Goal: Navigation & Orientation: Find specific page/section

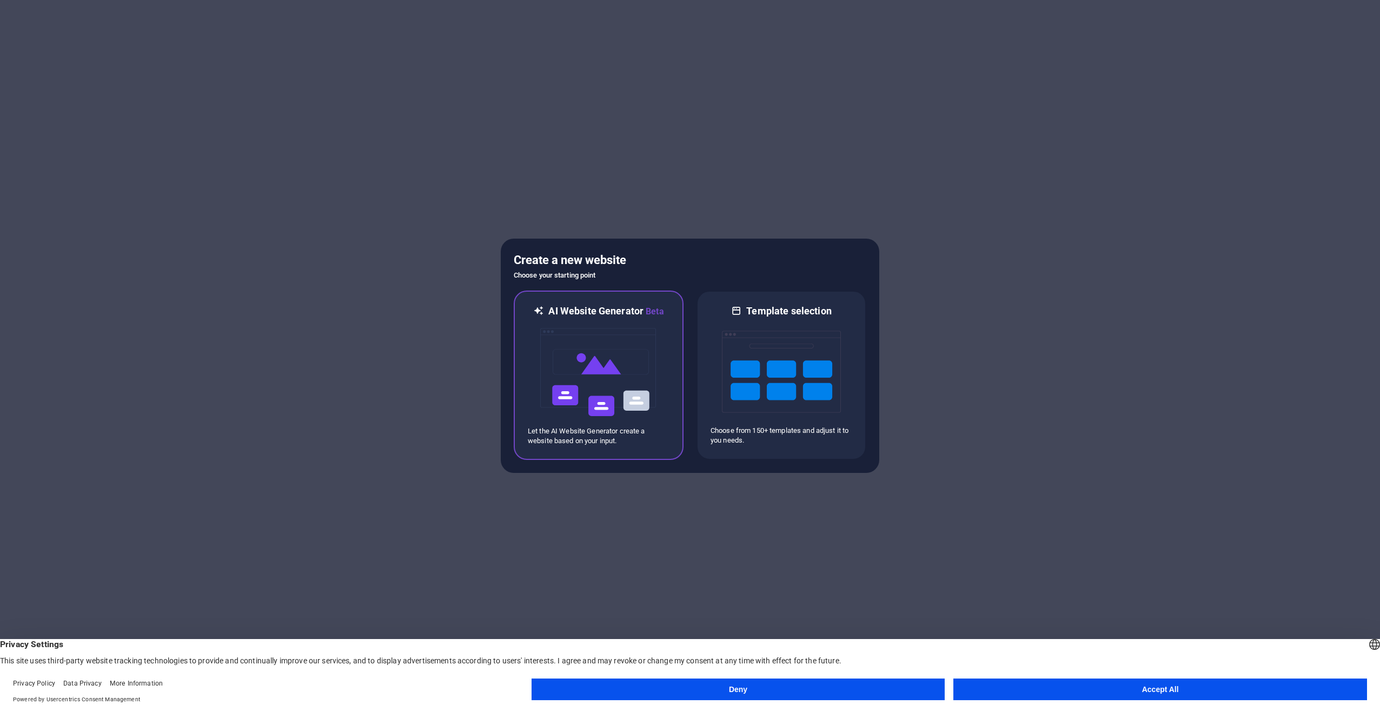
click at [653, 348] on img at bounding box center [598, 372] width 119 height 108
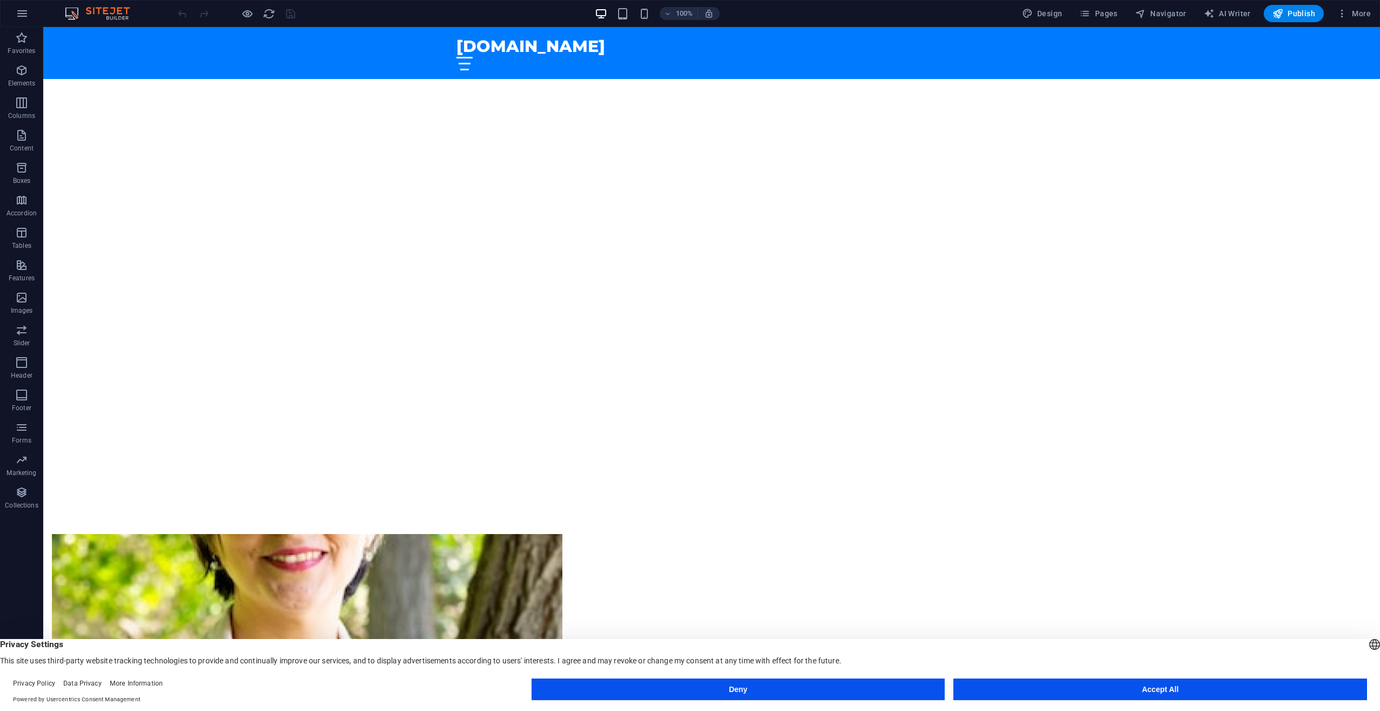
scroll to position [433, 0]
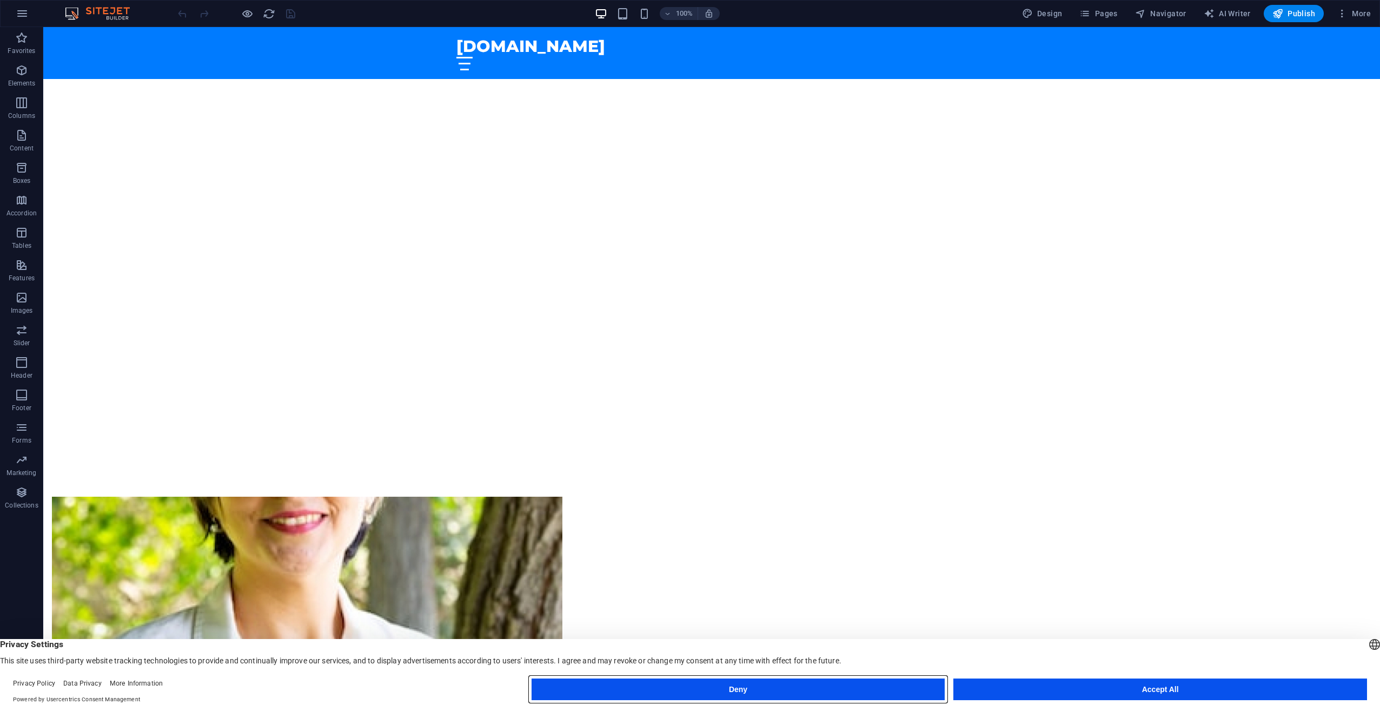
click at [764, 691] on button "Deny" at bounding box center [739, 689] width 414 height 22
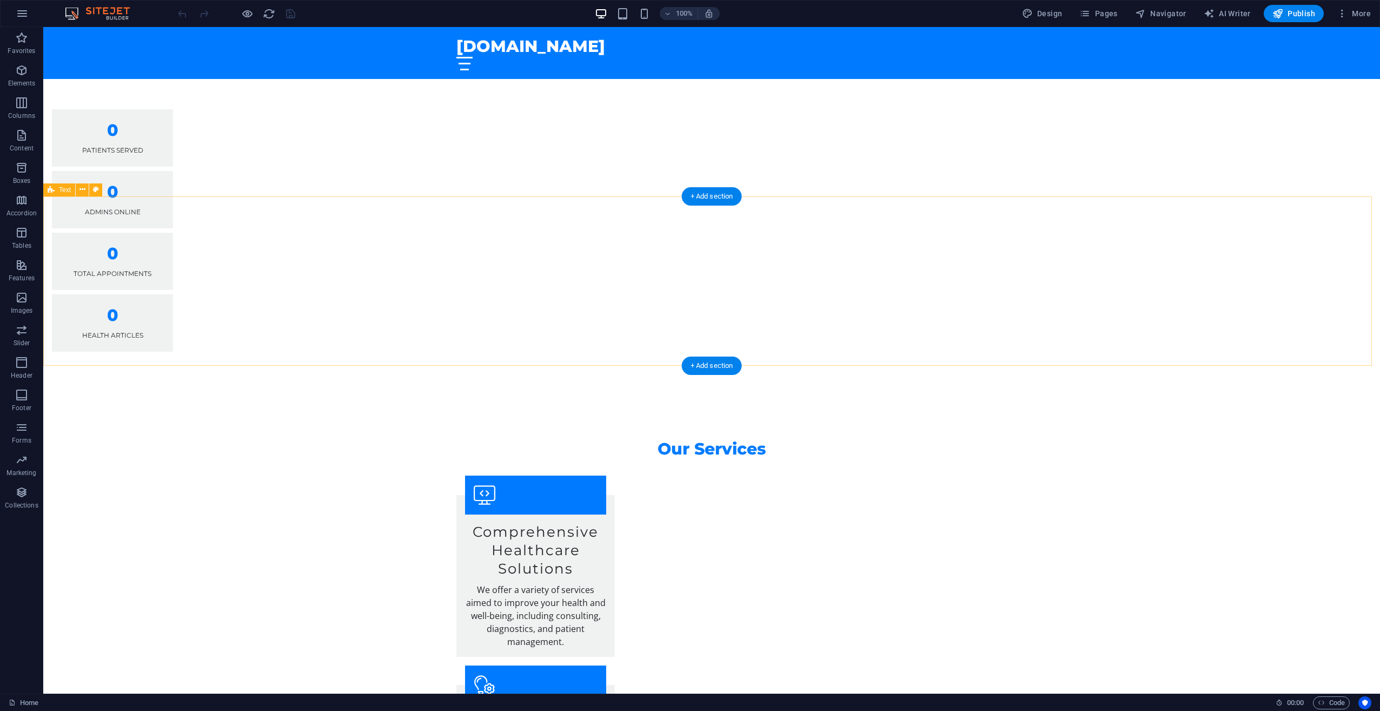
scroll to position [1406, 0]
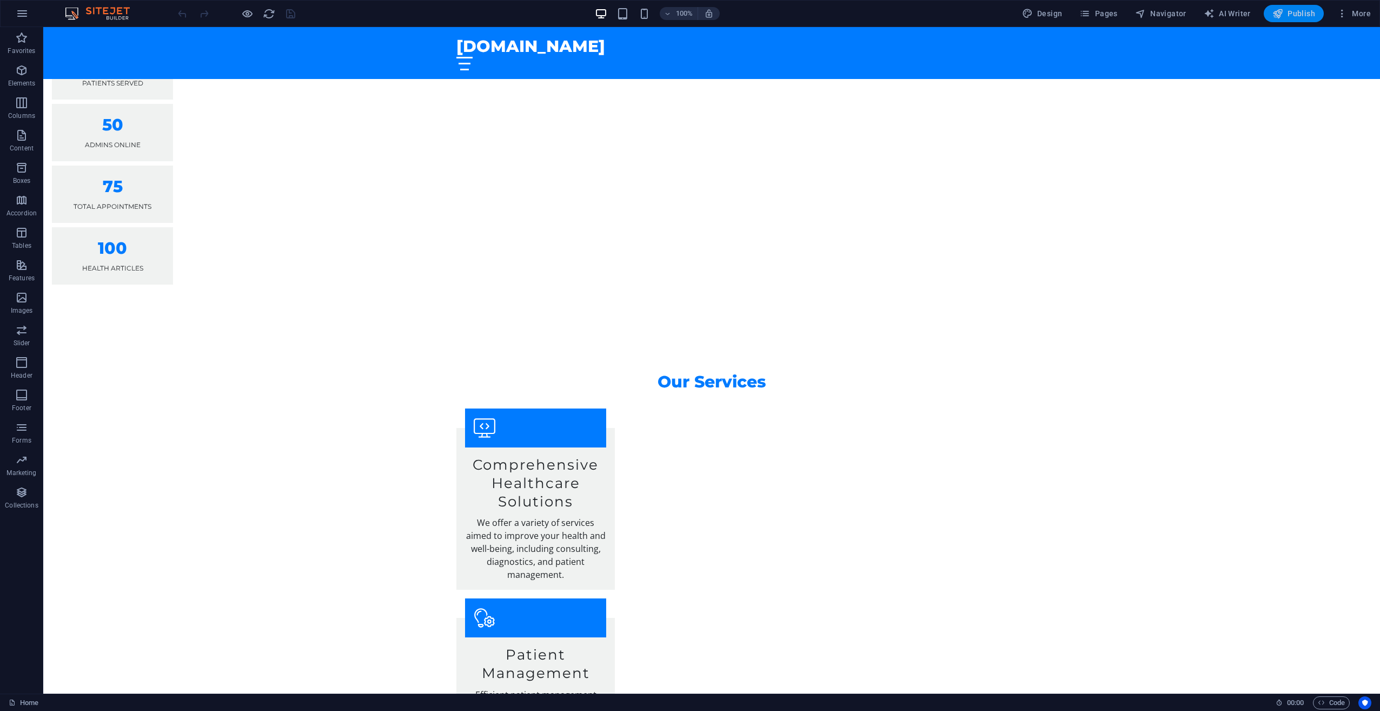
click at [1279, 18] on icon "button" at bounding box center [1278, 13] width 11 height 11
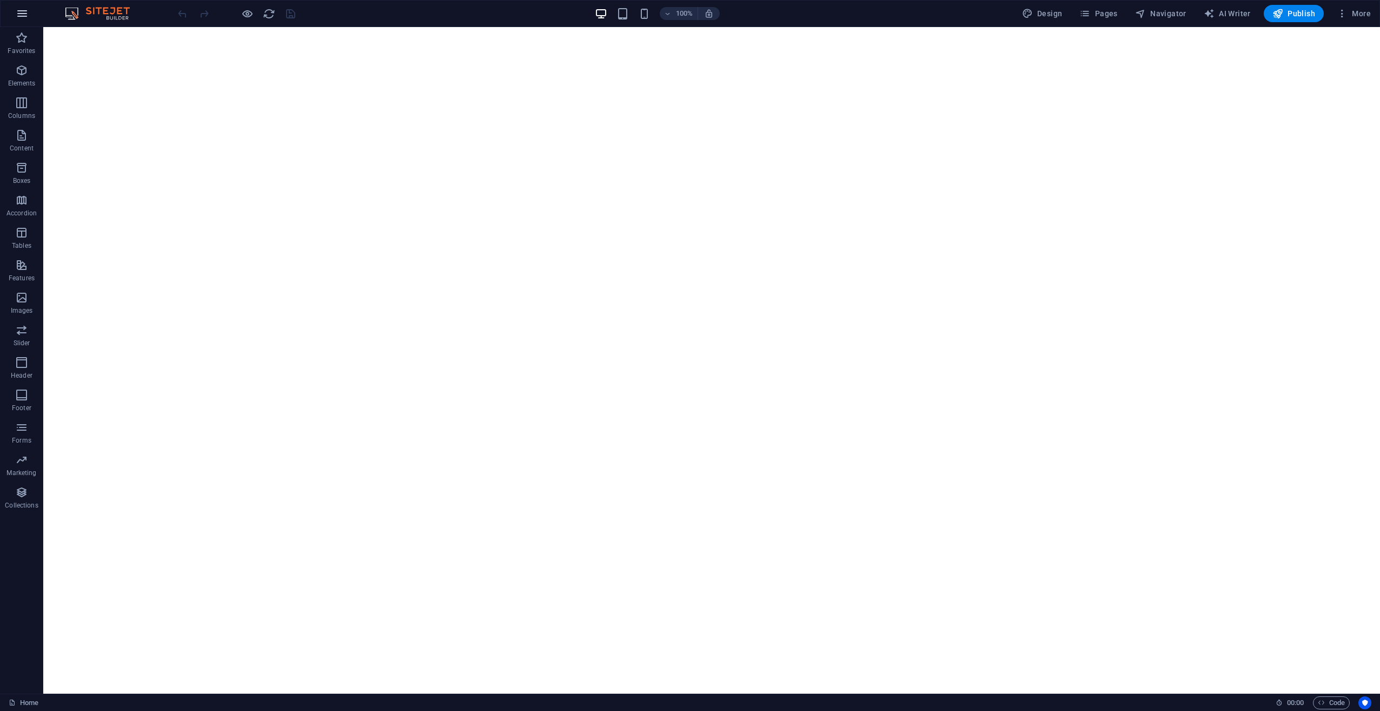
click at [15, 15] on button "button" at bounding box center [22, 14] width 26 height 26
